Goal: Information Seeking & Learning: Learn about a topic

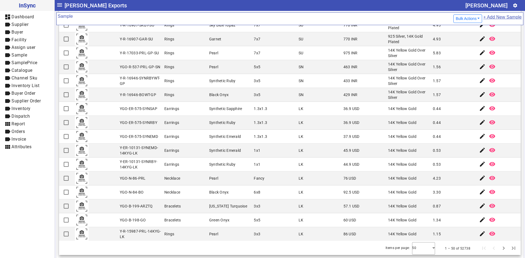
scroll to position [469, 0]
click at [422, 246] on div at bounding box center [423, 247] width 23 height 13
click at [418, 236] on mat-option "100" at bounding box center [415, 232] width 23 height 13
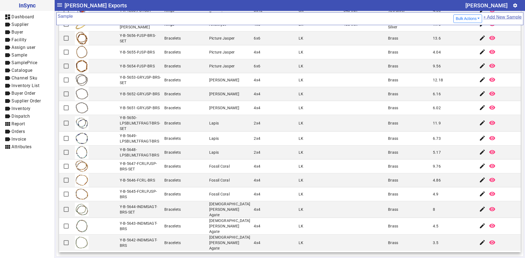
scroll to position [1169, 0]
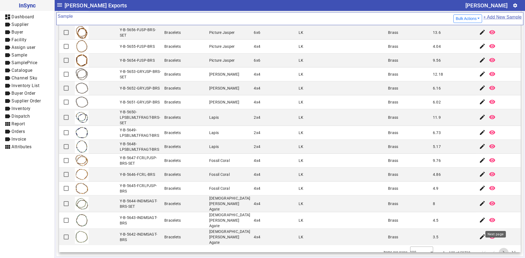
click at [497, 249] on span "Next page" at bounding box center [503, 253] width 13 height 13
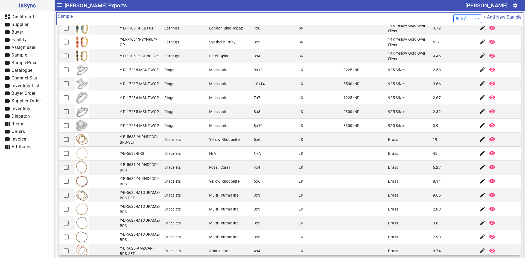
scroll to position [629, 0]
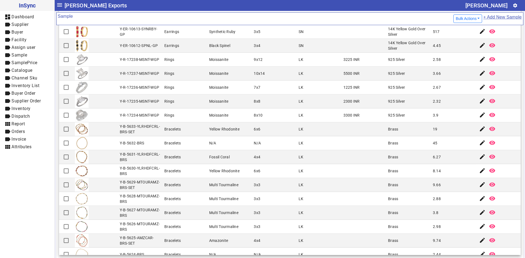
click at [312, 189] on mat-cell "LK" at bounding box center [319, 185] width 45 height 14
click at [217, 135] on mat-cell "Yellow Rhodonite" at bounding box center [229, 129] width 45 height 14
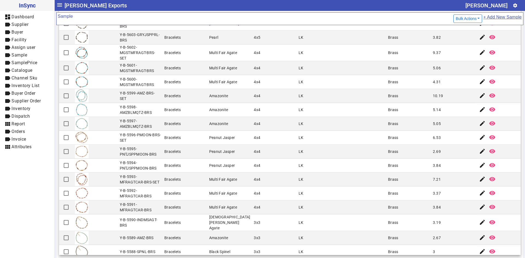
scroll to position [1169, 0]
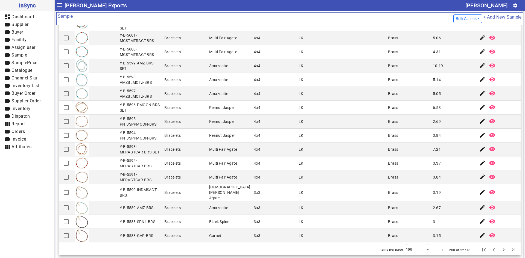
click at [435, 129] on mat-cell "3.84" at bounding box center [453, 136] width 45 height 14
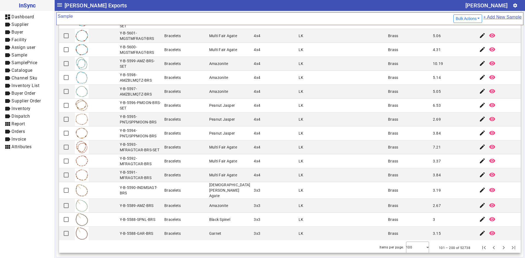
scroll to position [57, 0]
click at [497, 246] on span "Next page" at bounding box center [503, 247] width 13 height 13
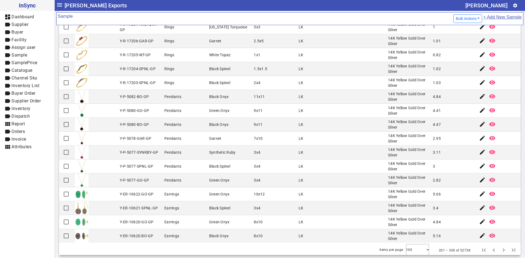
scroll to position [1166, 0]
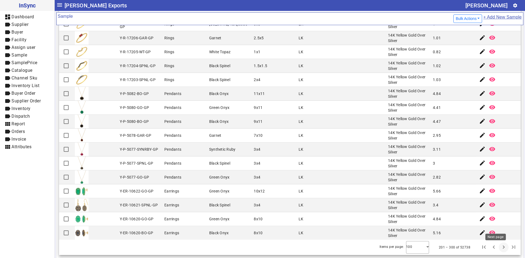
click at [497, 247] on span "Next page" at bounding box center [503, 247] width 13 height 13
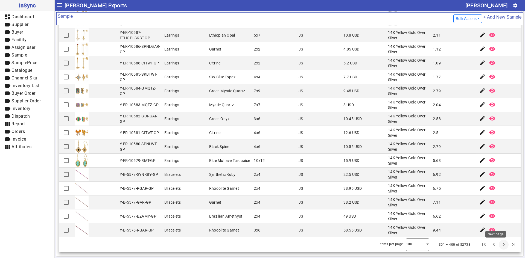
click at [497, 247] on span "Next page" at bounding box center [503, 244] width 13 height 13
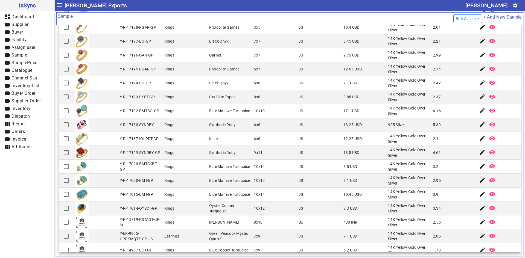
scroll to position [574, 0]
